Goal: Information Seeking & Learning: Learn about a topic

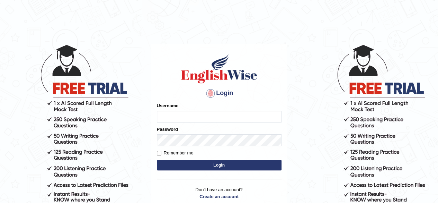
type input "Alroantony"
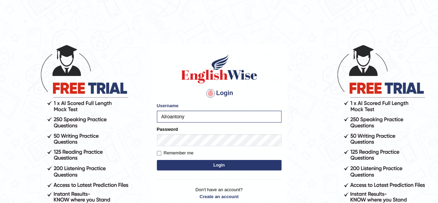
click at [218, 164] on button "Login" at bounding box center [219, 165] width 125 height 10
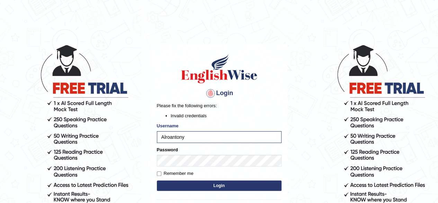
click at [218, 183] on button "Login" at bounding box center [219, 185] width 125 height 10
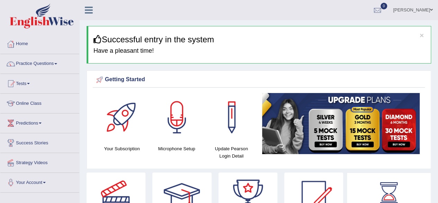
click at [37, 102] on link "Online Class" at bounding box center [39, 101] width 79 height 17
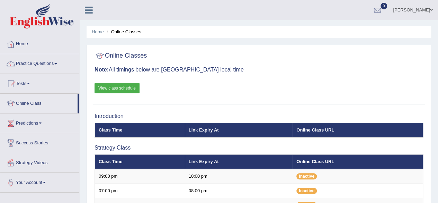
click at [121, 90] on link "View class schedule" at bounding box center [117, 88] width 45 height 10
click at [35, 102] on link "Online Class" at bounding box center [38, 101] width 77 height 17
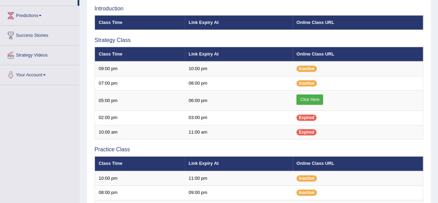
scroll to position [125, 0]
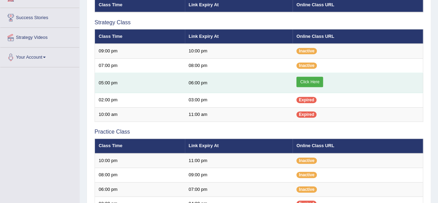
click at [312, 81] on link "Click Here" at bounding box center [309, 82] width 27 height 10
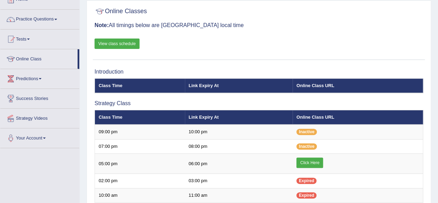
scroll to position [43, 0]
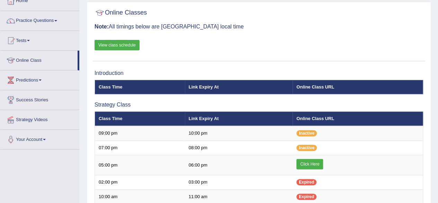
click at [37, 60] on link "Online Class" at bounding box center [38, 59] width 77 height 17
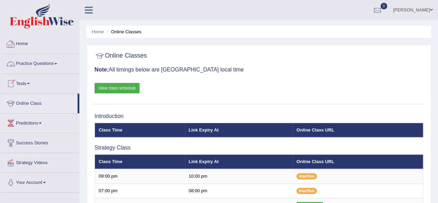
click at [44, 63] on link "Practice Questions" at bounding box center [39, 62] width 79 height 17
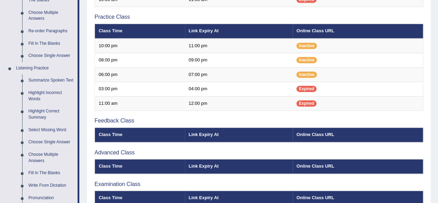
scroll to position [242, 0]
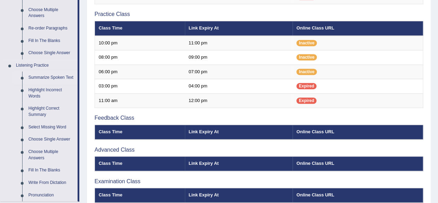
click at [49, 78] on link "Summarize Spoken Text" at bounding box center [51, 77] width 52 height 12
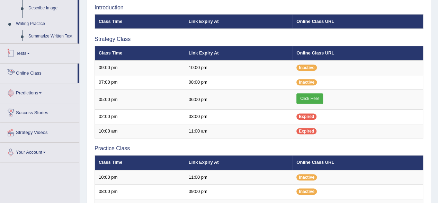
scroll to position [249, 0]
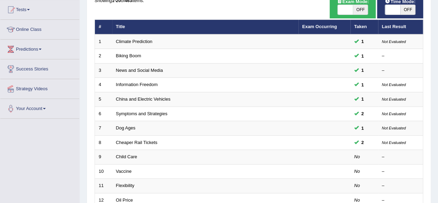
scroll to position [75, 0]
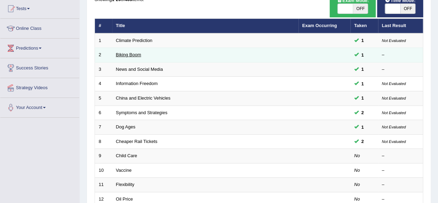
click at [134, 56] on link "Biking Boom" at bounding box center [128, 54] width 25 height 5
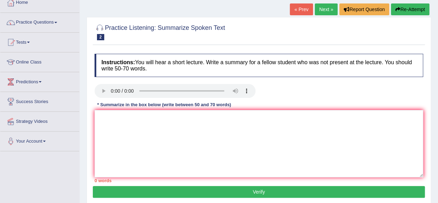
scroll to position [79, 0]
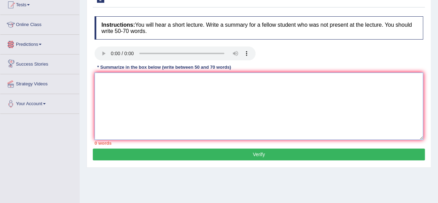
click at [118, 94] on textarea at bounding box center [259, 105] width 329 height 67
click at [160, 98] on textarea at bounding box center [259, 105] width 329 height 67
click at [192, 79] on textarea "The speaker provides a comprehensive phisical activity" at bounding box center [259, 105] width 329 height 67
click at [222, 81] on textarea "The speaker provides a comprehensive physical activity" at bounding box center [259, 105] width 329 height 67
click at [282, 79] on textarea "The speaker provides a comprehensive physical activity, highlighting several id…" at bounding box center [259, 105] width 329 height 67
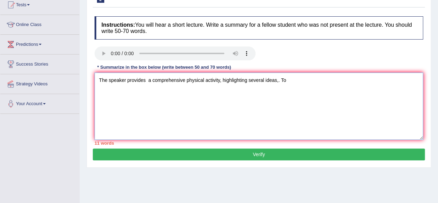
click at [278, 81] on textarea "The speaker provides a comprehensive physical activity, highlighting several id…" at bounding box center [259, 105] width 329 height 67
click at [295, 78] on textarea "The speaker provides a comprehensive physical activity, highlighting several id…" at bounding box center [259, 105] width 329 height 67
click at [308, 79] on textarea "The speaker provides a comprehensive physical activity, highlighting several id…" at bounding box center [259, 105] width 329 height 67
click at [350, 80] on textarea "The speaker provides a comprehensive physical activity, highlighting several id…" at bounding box center [259, 105] width 329 height 67
click at [147, 78] on textarea "The speaker provides a comprehensive physical activity, highlighting several id…" at bounding box center [259, 105] width 329 height 67
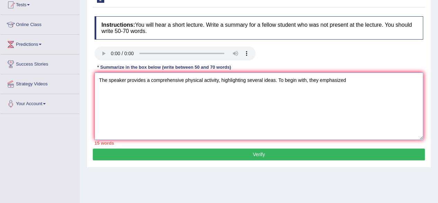
click at [219, 78] on textarea "The speaker provides a comprehensive physical activity, highlighting several id…" at bounding box center [259, 105] width 329 height 67
click at [218, 79] on textarea "The speaker provides a comprehensive physical activity, highlighting several id…" at bounding box center [259, 105] width 329 height 67
click at [382, 80] on textarea "The speaker provides a comprehensive physical activity during covid, highlighti…" at bounding box center [259, 105] width 329 height 67
click at [238, 79] on textarea "The speaker provides a comprehensive physical activity during covid, highlighti…" at bounding box center [259, 105] width 329 height 67
click at [379, 78] on textarea "The speaker provides a comprehensive physical activity during Covid, highlighti…" at bounding box center [259, 105] width 329 height 67
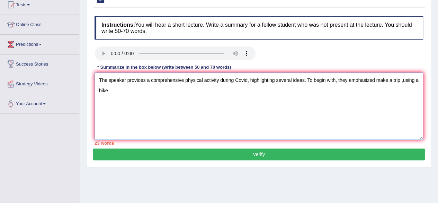
click at [401, 80] on textarea "The speaker provides a comprehensive physical activity during Covid, highlighti…" at bounding box center [259, 105] width 329 height 67
click at [382, 82] on textarea "The speaker provides a comprehensive physical activity during Covid, highlighti…" at bounding box center [259, 105] width 329 height 67
click at [411, 82] on textarea "The speaker provides a comprehensive physical activity during Covid, highlighti…" at bounding box center [259, 105] width 329 height 67
click at [104, 88] on textarea "The speaker provides a comprehensive physical activity during Covid, highlighti…" at bounding box center [259, 105] width 329 height 67
click at [114, 94] on textarea "The speaker provides a comprehensive physical activity during Covid, highlighti…" at bounding box center [259, 105] width 329 height 67
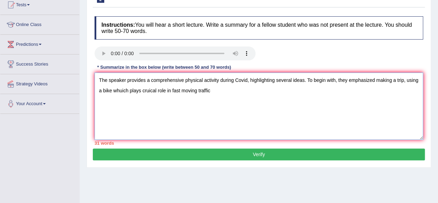
click at [151, 90] on textarea "The speaker provides a comprehensive physical activity during Covid, highlighti…" at bounding box center [259, 105] width 329 height 67
click at [120, 89] on textarea "The speaker provides a comprehensive physical activity during Covid, highlighti…" at bounding box center [259, 105] width 329 height 67
click at [121, 90] on textarea "The speaker provides a comprehensive physical activity during Covid, highlighti…" at bounding box center [259, 105] width 329 height 67
click at [147, 90] on textarea "The speaker provides a comprehensive physical activity during Covid, highlighti…" at bounding box center [259, 105] width 329 height 67
click at [137, 90] on textarea "The speaker provides a comprehensive physical activity during Covid, highlighti…" at bounding box center [259, 105] width 329 height 67
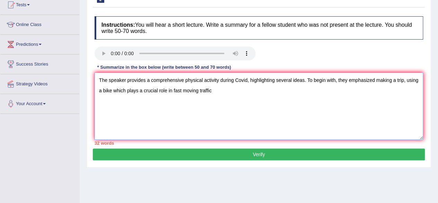
click at [228, 91] on textarea "The speaker provides a comprehensive physical activity during Covid, highlighti…" at bounding box center [259, 105] width 329 height 67
click at [293, 88] on textarea "The speaker provides a comprehensive physical activity during Covid, highlighti…" at bounding box center [259, 105] width 329 height 67
click at [285, 91] on textarea "The speaker provides a comprehensive physical activity during Covid, highlighti…" at bounding box center [259, 105] width 329 height 67
click at [312, 93] on textarea "The speaker provides a comprehensive physical activity during Covid, highlighti…" at bounding box center [259, 105] width 329 height 67
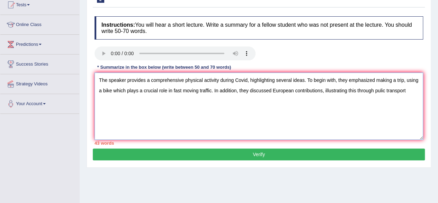
click at [380, 89] on textarea "The speaker provides a comprehensive physical activity during Covid, highlighti…" at bounding box center [259, 105] width 329 height 67
click at [410, 90] on textarea "The speaker provides a comprehensive physical activity during Covid, highlighti…" at bounding box center [259, 105] width 329 height 67
click at [188, 99] on textarea "The speaker provides a comprehensive physical activity during Covid, highlighti…" at bounding box center [259, 105] width 329 height 67
click at [203, 100] on textarea "The speaker provides a comprehensive physical activity during Covid, highlighti…" at bounding box center [259, 105] width 329 height 67
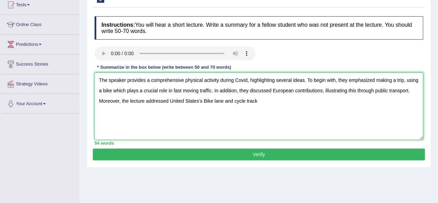
click at [168, 100] on textarea "The speaker provides a comprehensive physical activity during Covid, highlighti…" at bounding box center [259, 105] width 329 height 67
click at [269, 102] on textarea "The speaker provides a comprehensive physical activity during Covid, highlighti…" at bounding box center [259, 105] width 329 height 67
click at [111, 89] on textarea "The speaker provides a comprehensive physical activity during Covid, highlighti…" at bounding box center [259, 105] width 329 height 67
click at [272, 101] on textarea "The speaker provides a comprehensive physical activity during Covid, highlighti…" at bounding box center [259, 105] width 329 height 67
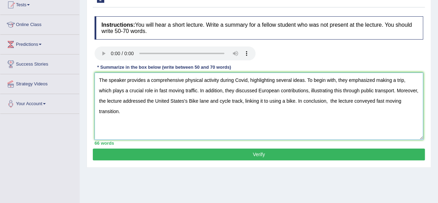
click at [403, 122] on textarea "The speaker provides a comprehensive physical activity during Covid, highlighti…" at bounding box center [259, 105] width 329 height 67
type textarea "The speaker provides a comprehensive physical activity during Covid, highlighti…"
click at [229, 152] on button "Verify" at bounding box center [259, 154] width 332 height 12
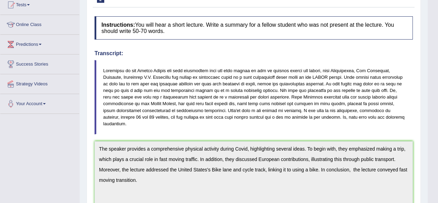
click at [419, 75] on div "Practice Listening: Summarize Spoken Text 2 Biking Boom Instructions: You will …" at bounding box center [254, 175] width 334 height 391
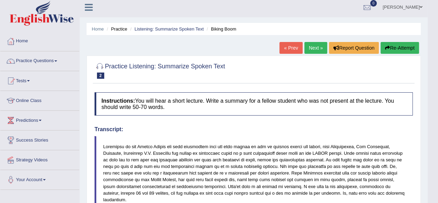
scroll to position [0, 0]
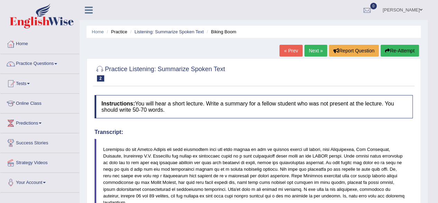
click at [316, 52] on link "Next »" at bounding box center [315, 51] width 23 height 12
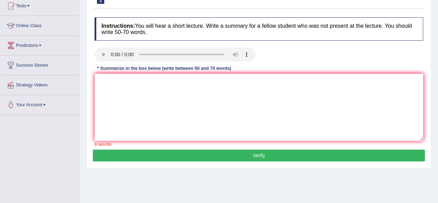
scroll to position [80, 0]
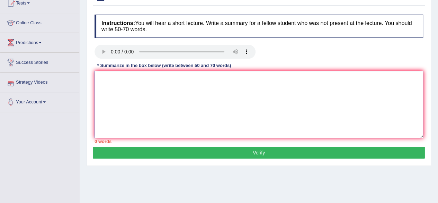
click at [115, 128] on textarea at bounding box center [259, 104] width 329 height 67
click at [120, 101] on textarea at bounding box center [259, 104] width 329 height 67
click at [152, 80] on textarea at bounding box center [259, 104] width 329 height 67
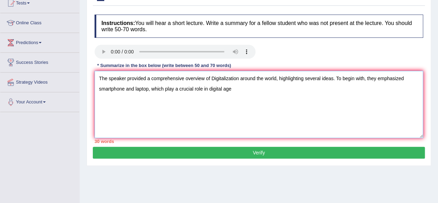
click at [209, 87] on textarea "The speaker provided a comprehensive overview of Digitalization around the worl…" at bounding box center [259, 104] width 329 height 67
click at [244, 90] on textarea "The speaker provided a comprehensive overview of Digitalization around the worl…" at bounding box center [259, 104] width 329 height 67
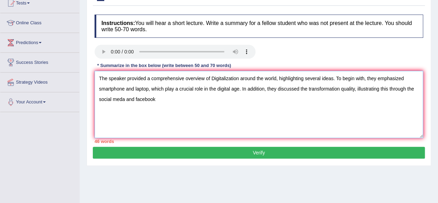
click at [120, 99] on textarea "The speaker provided a comprehensive overview of Digitalization around the worl…" at bounding box center [259, 104] width 329 height 67
click at [416, 89] on textarea "The speaker provided a comprehensive overview of Digitalization around the worl…" at bounding box center [259, 104] width 329 height 67
click at [163, 99] on textarea "The speaker provided a comprehensive overview of Digitalization around the worl…" at bounding box center [259, 104] width 329 height 67
click at [167, 99] on textarea "The speaker provided a comprehensive overview of Digitalization around the worl…" at bounding box center [259, 104] width 329 height 67
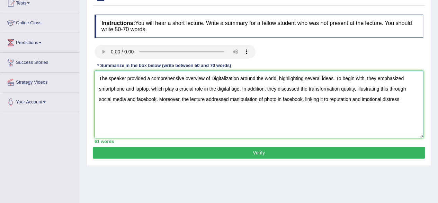
click at [362, 99] on textarea "The speaker provided a comprehensive overview of Digitalization around the worl…" at bounding box center [259, 104] width 329 height 67
click at [404, 99] on textarea "The speaker provided a comprehensive overview of Digitalization around the worl…" at bounding box center [259, 104] width 329 height 67
click at [111, 106] on textarea "The speaker provided a comprehensive overview of Digitalization around the worl…" at bounding box center [259, 104] width 329 height 67
click at [378, 127] on textarea "The speaker provided a comprehensive overview of Digitalization around the worl…" at bounding box center [259, 104] width 329 height 67
type textarea "The speaker provided a comprehensive overview of Digitalization around the worl…"
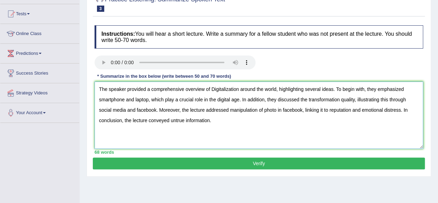
scroll to position [71, 0]
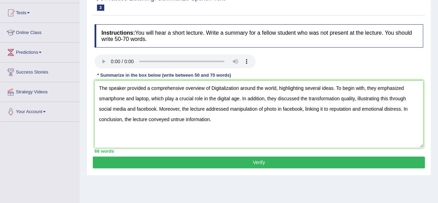
click at [300, 163] on button "Verify" at bounding box center [259, 162] width 332 height 12
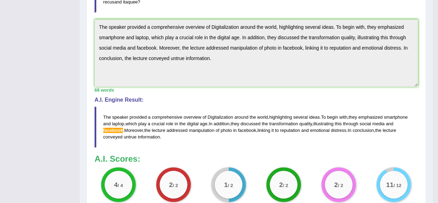
scroll to position [213, 0]
